Goal: Task Accomplishment & Management: Manage account settings

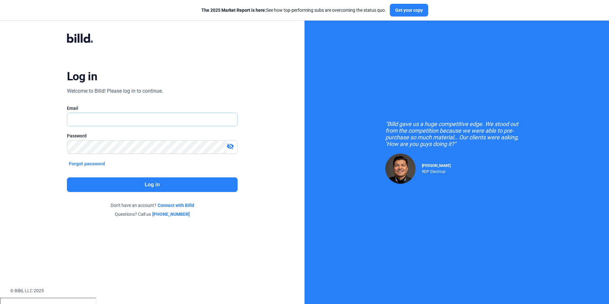
click at [159, 121] on input "text" at bounding box center [148, 119] width 163 height 13
type input "[PERSON_NAME][EMAIL_ADDRESS][DOMAIN_NAME]"
